Goal: Information Seeking & Learning: Check status

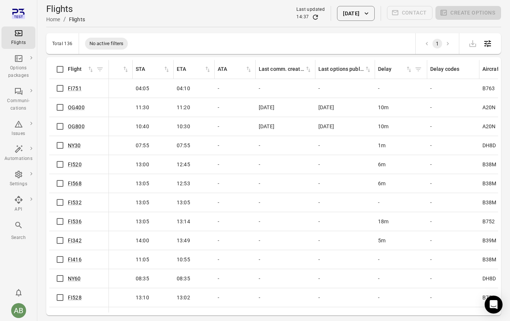
scroll to position [0, 543]
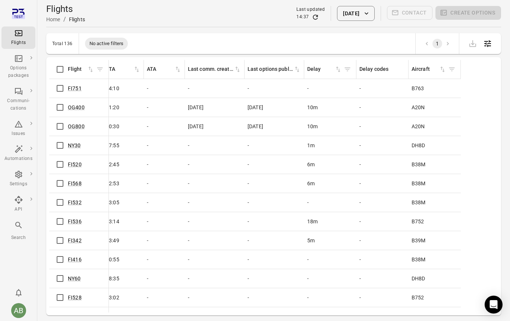
click at [377, 93] on td "-" at bounding box center [382, 88] width 52 height 19
click at [76, 89] on link "FI751" at bounding box center [75, 88] width 14 height 6
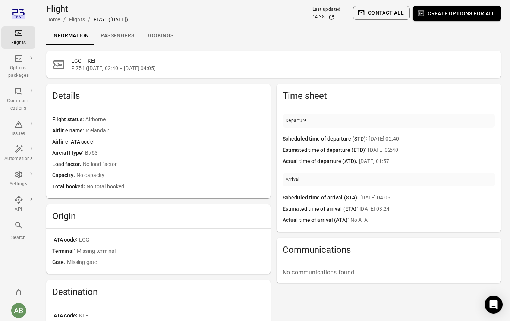
click at [160, 37] on link "Bookings" at bounding box center [159, 36] width 39 height 18
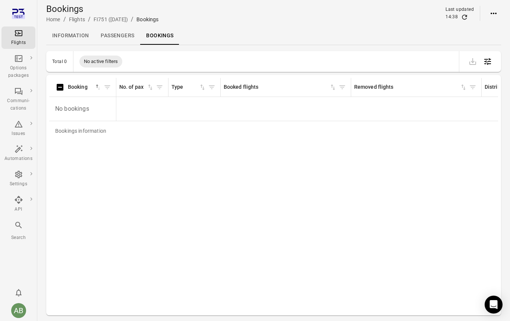
click at [66, 35] on link "Information" at bounding box center [70, 36] width 48 height 18
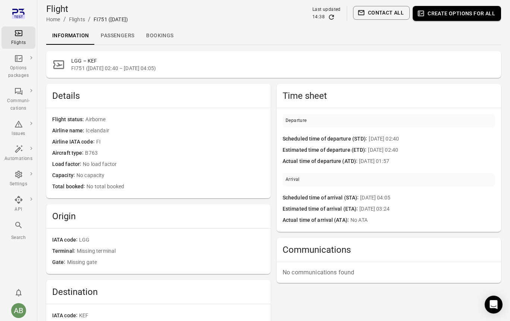
click at [55, 6] on h1 "Flight" at bounding box center [87, 9] width 82 height 12
click at [16, 41] on div "Flights" at bounding box center [18, 42] width 28 height 7
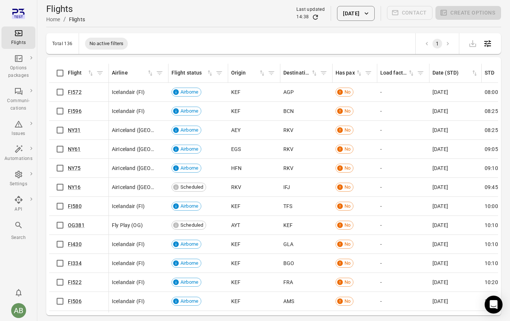
scroll to position [447, 0]
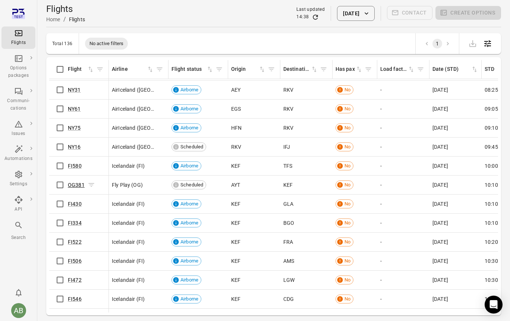
click at [72, 185] on link "OG381" at bounding box center [76, 185] width 17 height 6
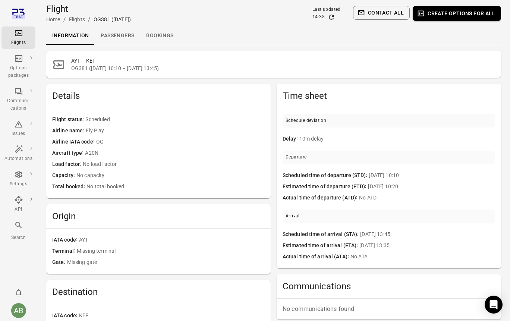
click at [118, 38] on link "Passengers" at bounding box center [117, 36] width 45 height 18
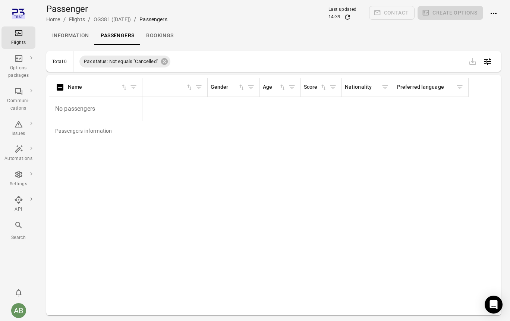
scroll to position [0, 1449]
click at [165, 35] on link "Bookings" at bounding box center [159, 36] width 39 height 18
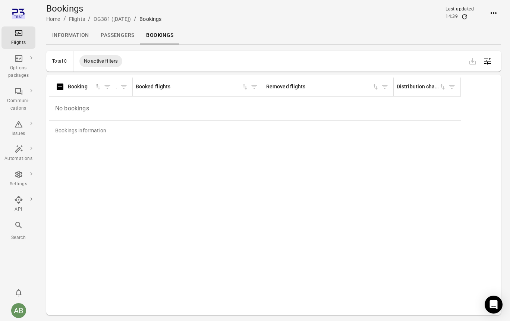
scroll to position [1, 0]
click at [110, 32] on link "Passengers" at bounding box center [117, 35] width 45 height 18
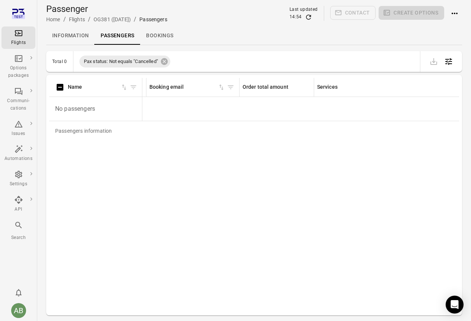
scroll to position [0, 1061]
click at [21, 35] on icon "Main navigation" at bounding box center [18, 33] width 9 height 9
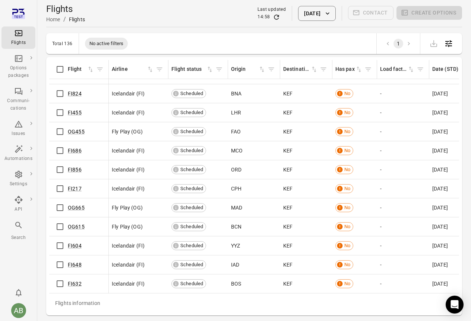
scroll to position [2326, 0]
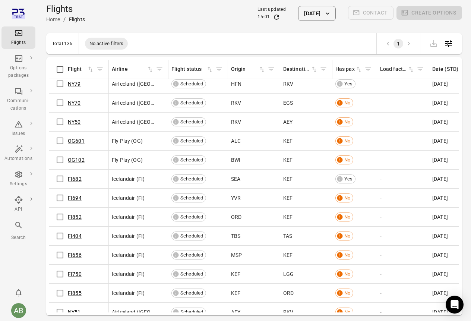
scroll to position [1867, 0]
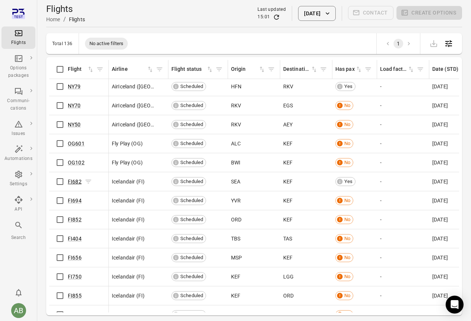
click at [75, 182] on link "FI682" at bounding box center [75, 182] width 14 height 6
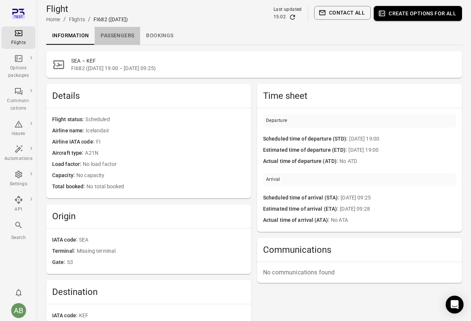
click at [118, 37] on link "Passengers" at bounding box center [117, 36] width 45 height 18
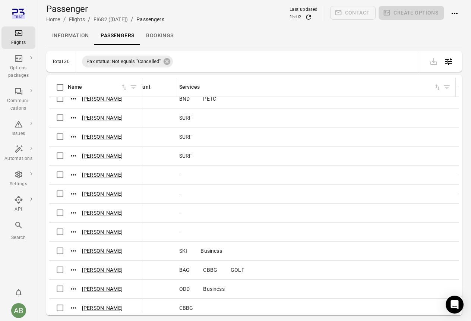
scroll to position [328, 1193]
